Goal: Find contact information: Find contact information

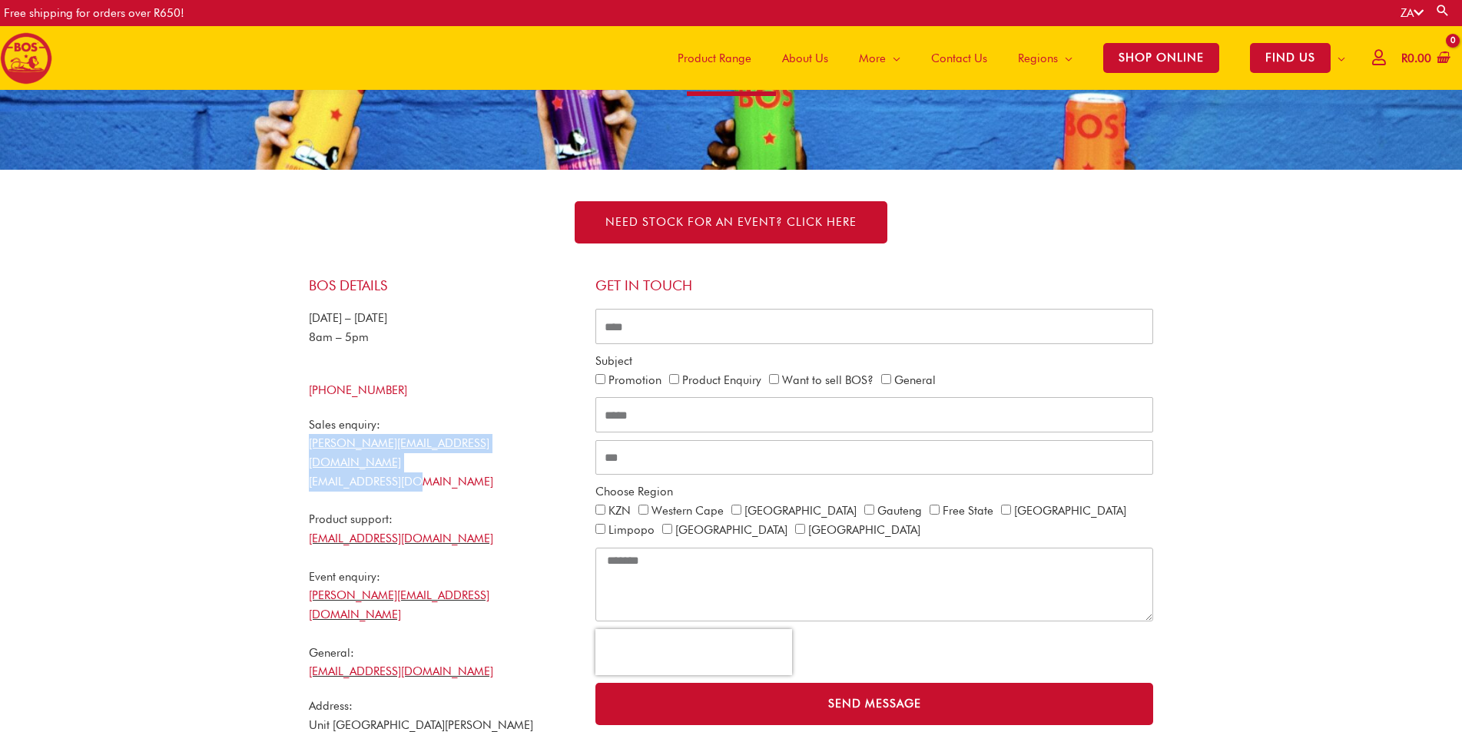
copy div "[PERSON_NAME][EMAIL_ADDRESS][DOMAIN_NAME] [EMAIL_ADDRESS][DOMAIN_NAME]"
drag, startPoint x: 421, startPoint y: 466, endPoint x: 297, endPoint y: 443, distance: 125.7
click at [297, 443] on div "BOS Details [DATE] – [DATE] 8am – 5pm [PHONE_NUMBER] Sales enquiry: [PERSON_NAM…" at bounding box center [731, 544] width 876 height 564
copy link "[EMAIL_ADDRESS][DOMAIN_NAME]"
drag, startPoint x: 330, startPoint y: 522, endPoint x: 302, endPoint y: 521, distance: 28.4
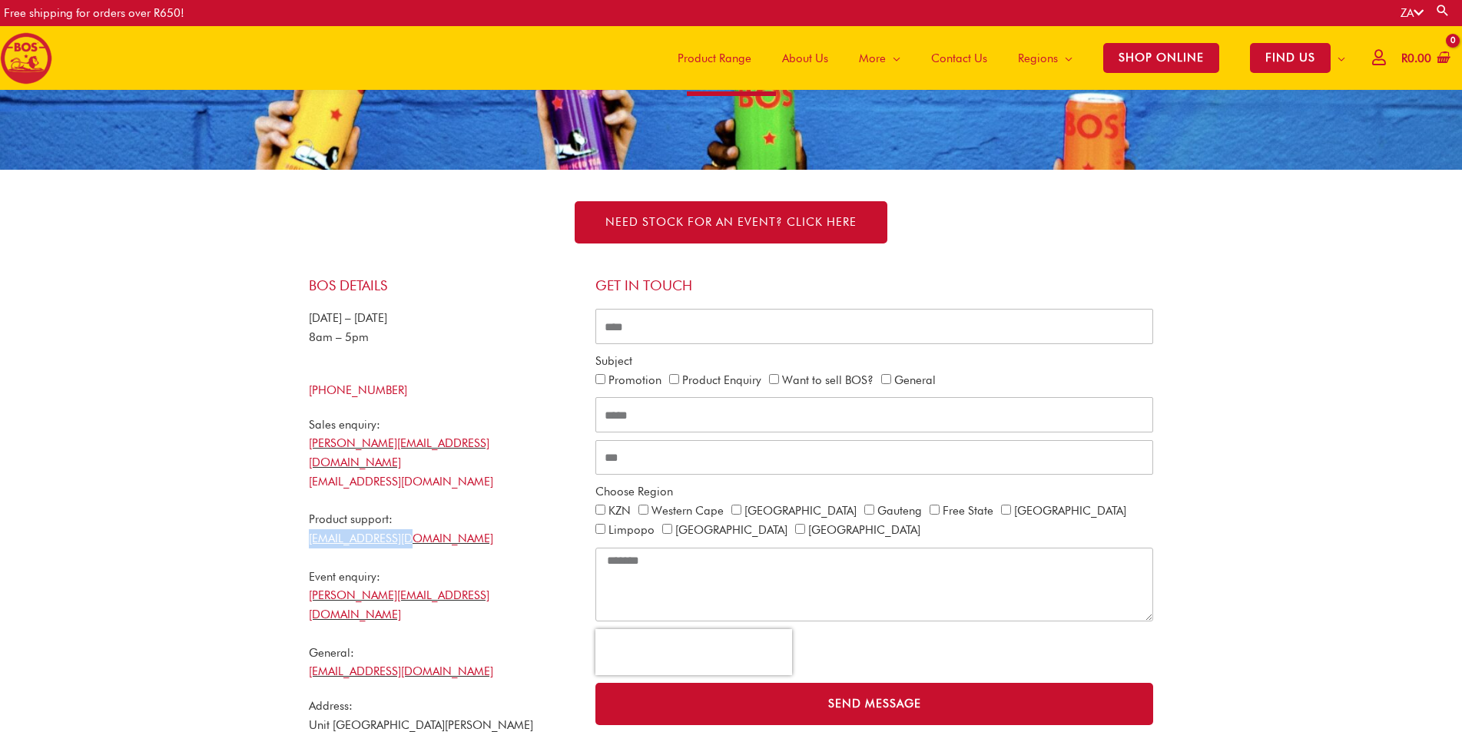
click at [302, 521] on div "BOS Details [DATE] – [DATE] 8am – 5pm [PHONE_NUMBER] Sales enquiry: [PERSON_NAM…" at bounding box center [444, 544] width 287 height 549
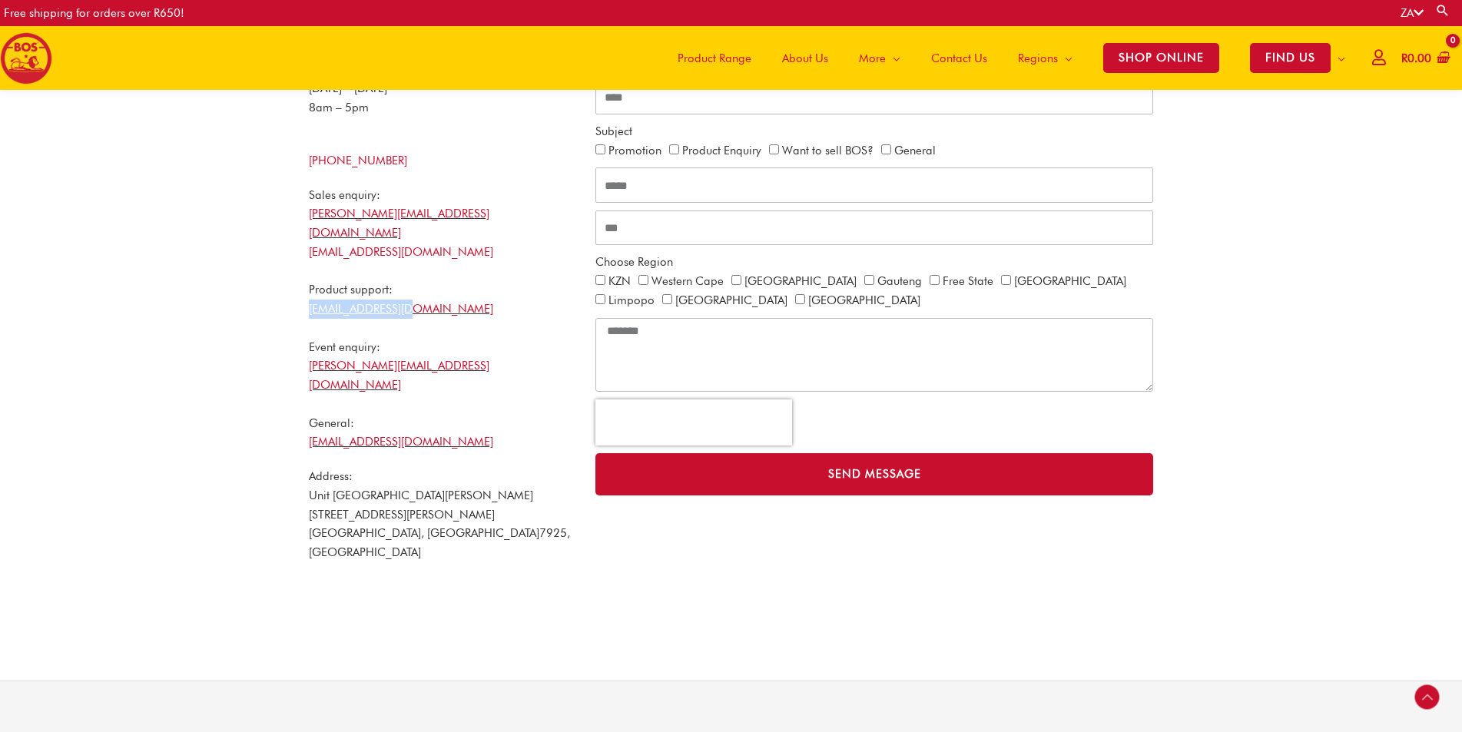
scroll to position [453, 0]
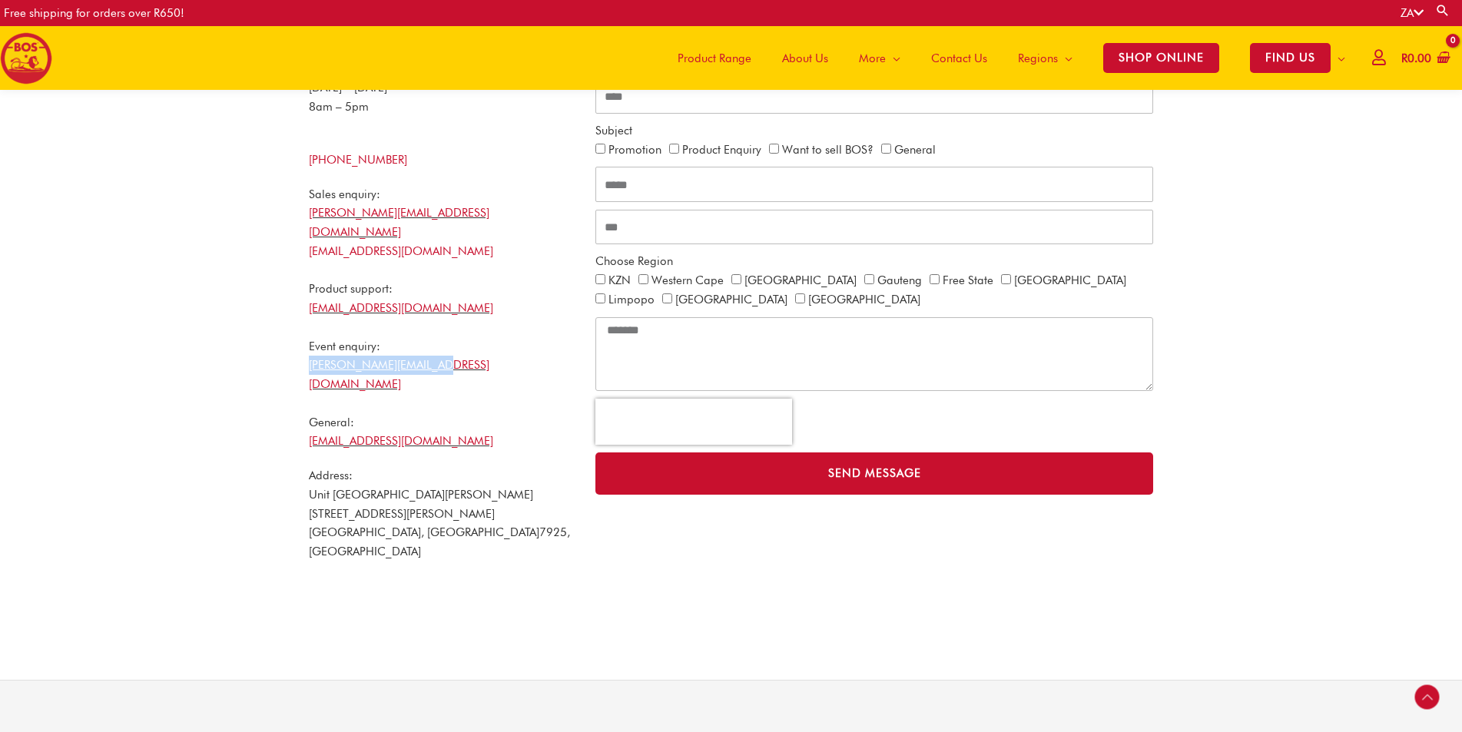
copy link "[PERSON_NAME][EMAIL_ADDRESS][DOMAIN_NAME]"
drag, startPoint x: 441, startPoint y: 341, endPoint x: 307, endPoint y: 343, distance: 133.7
click at [307, 343] on div "BOS Details [DATE] – [DATE] 8am – 5pm [PHONE_NUMBER] Sales enquiry: [PERSON_NAM…" at bounding box center [444, 313] width 287 height 549
copy link "[EMAIL_ADDRESS][DOMAIN_NAME]"
drag, startPoint x: 426, startPoint y: 403, endPoint x: 308, endPoint y: 399, distance: 118.4
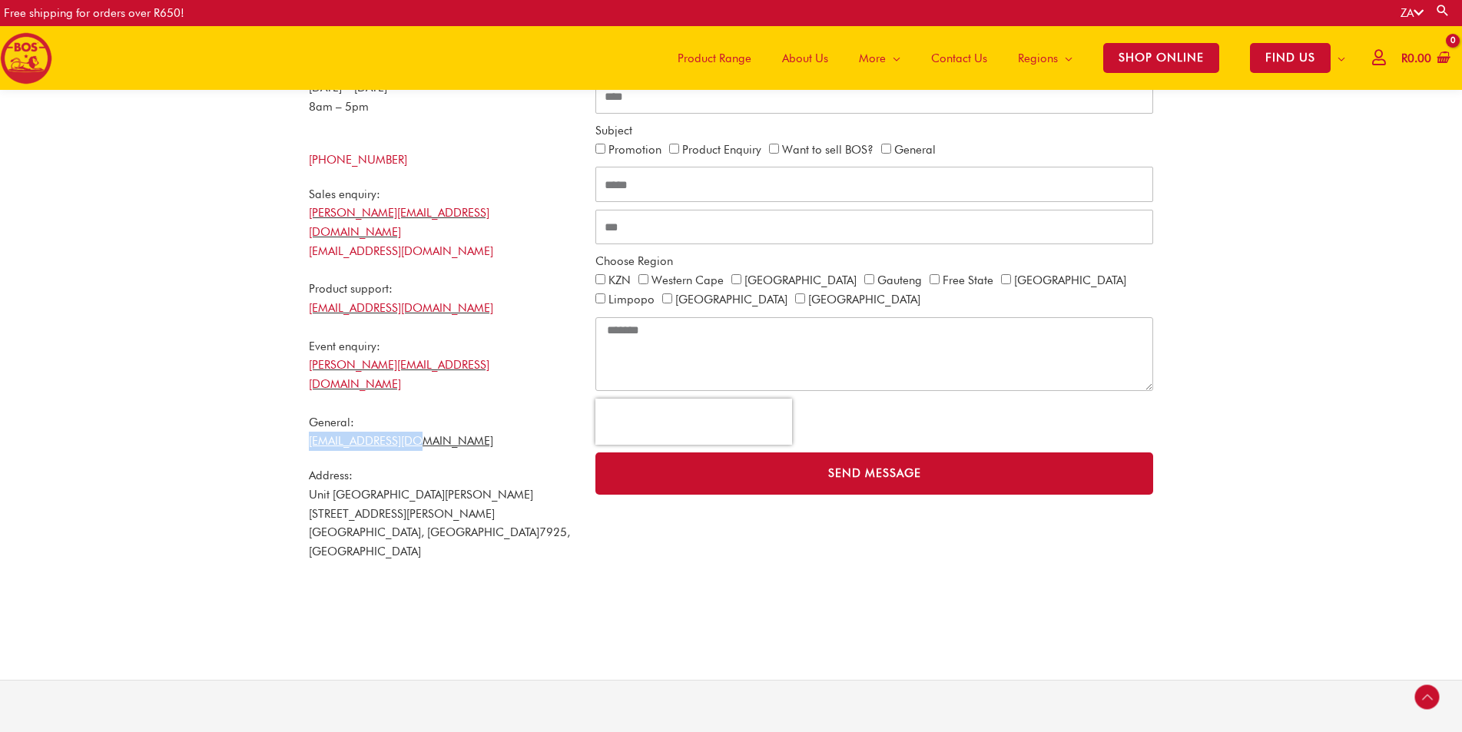
click at [309, 399] on div "Sales enquiry: nicholas@bosbrands.com will@bosbrands.com Product support: ops@b…" at bounding box center [444, 318] width 271 height 267
copy link "27 21 465 9989"
drag, startPoint x: 413, startPoint y: 161, endPoint x: 316, endPoint y: 160, distance: 97.6
click at [316, 160] on div "+27 21 465 9989" at bounding box center [444, 160] width 271 height 19
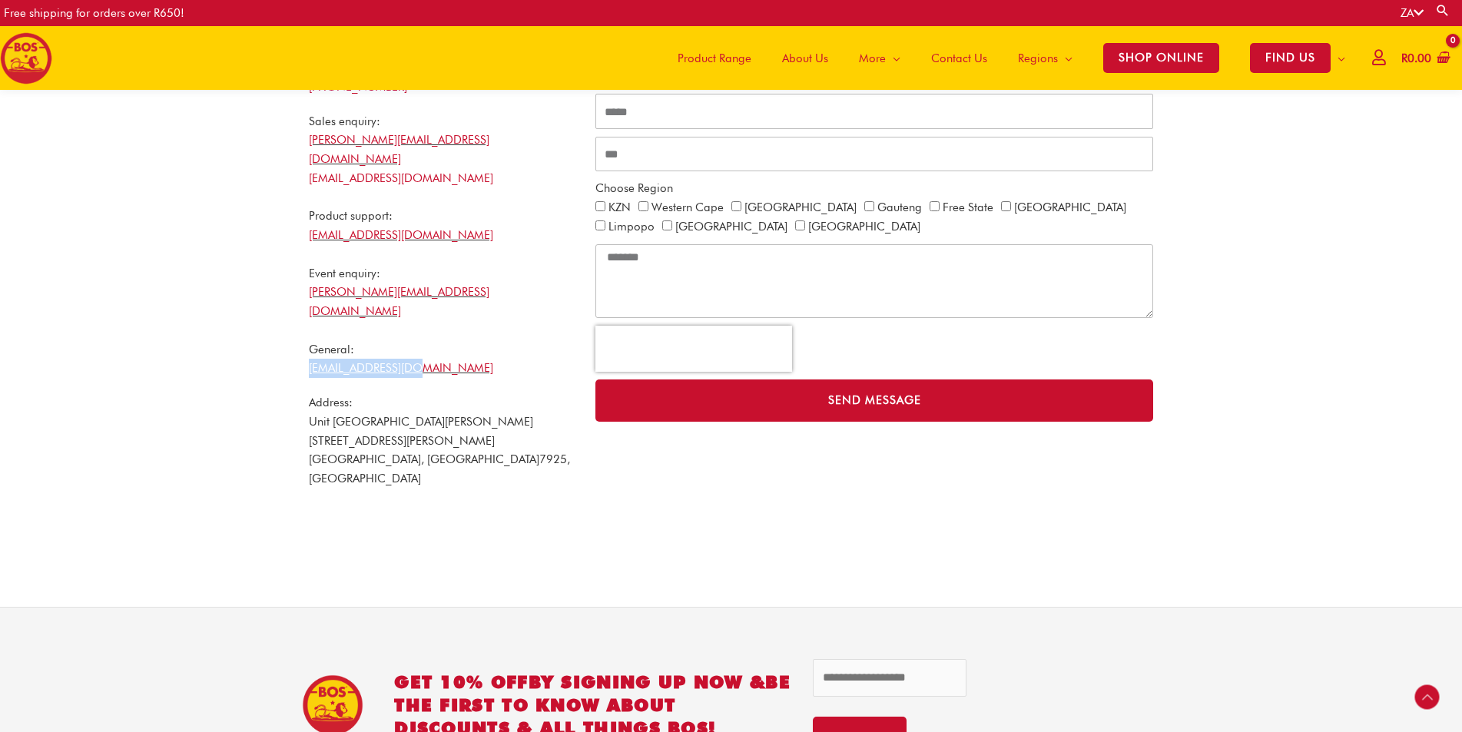
scroll to position [530, 0]
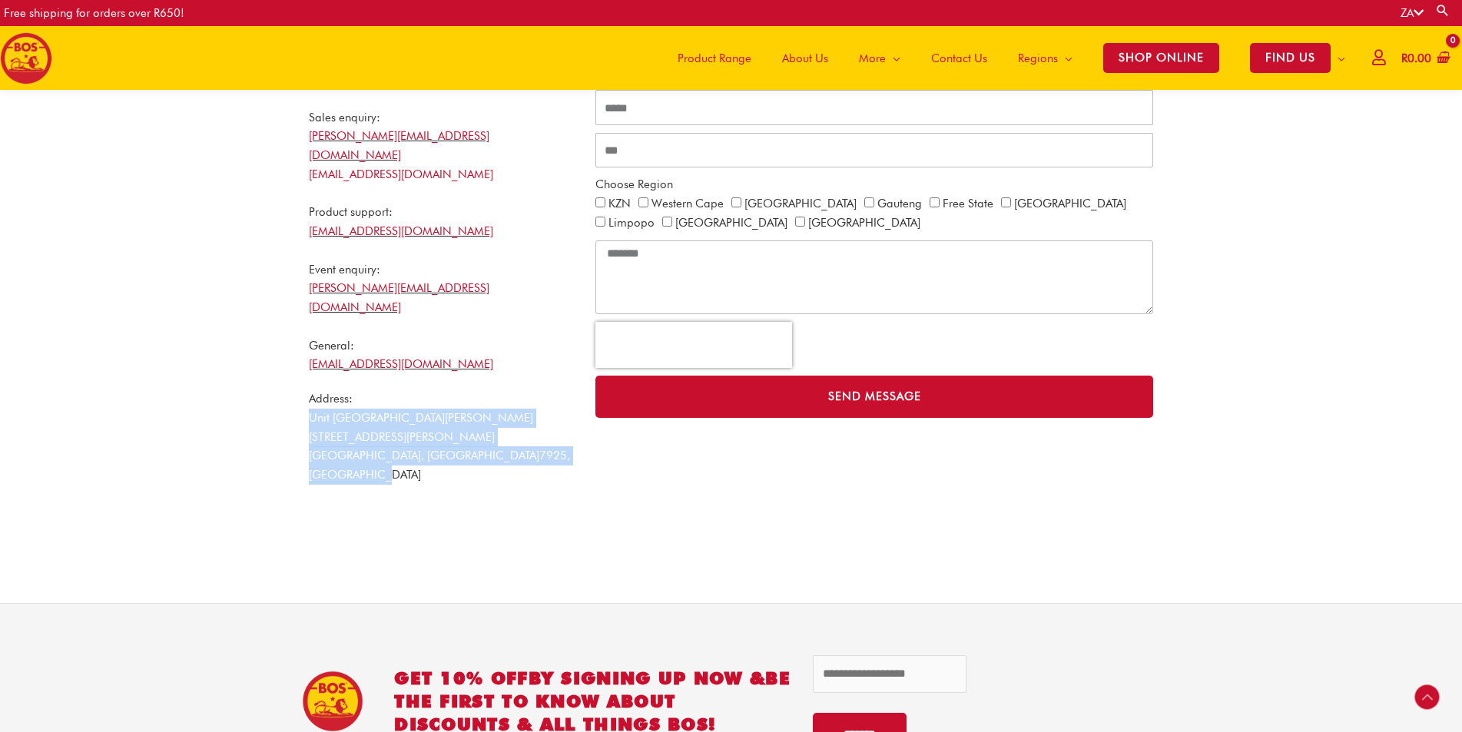
copy p "Unit 205 Fairweather House 176 Sir Lowry Road Woodstock Cape Town, Western Cape…"
drag, startPoint x: 347, startPoint y: 420, endPoint x: 293, endPoint y: 385, distance: 64.3
click at [293, 385] on div "BOS Details Monday – Friday 8am – 5pm +27 21 465 9989 Sales enquiry: nicholas@b…" at bounding box center [731, 237] width 876 height 564
